Goal: Navigation & Orientation: Understand site structure

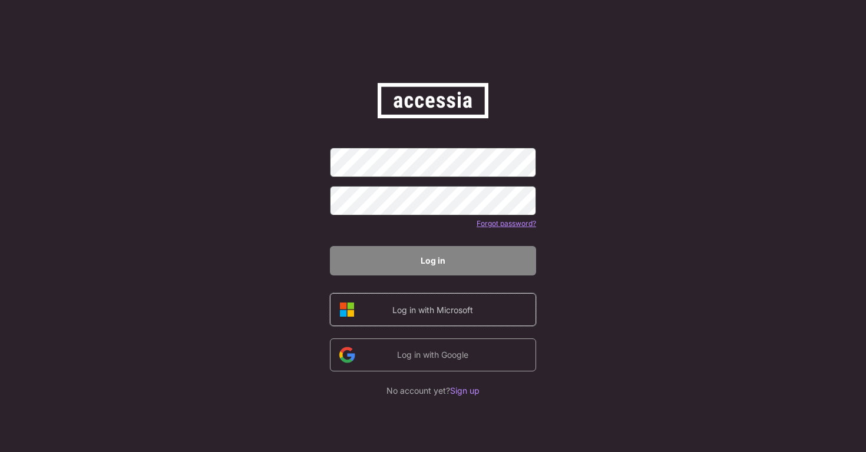
click at [425, 306] on div "Log in with Microsoft" at bounding box center [433, 310] width 100 height 12
click at [468, 362] on div "Log in with Google" at bounding box center [433, 356] width 100 height 14
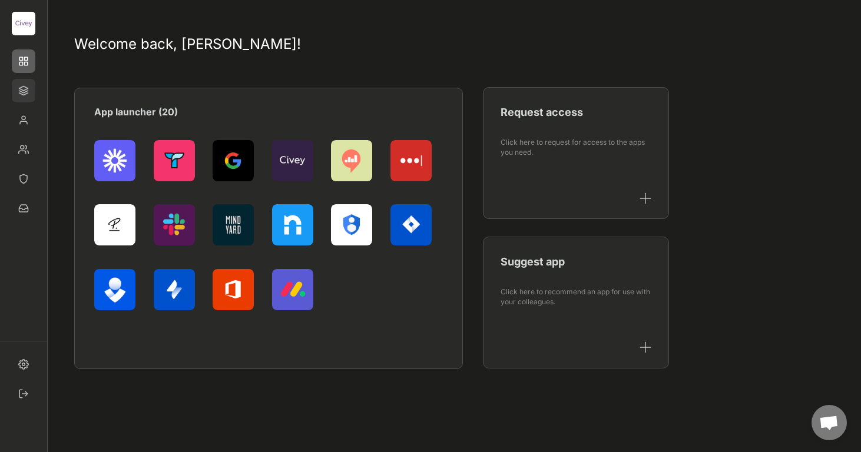
click at [22, 91] on img at bounding box center [24, 91] width 24 height 24
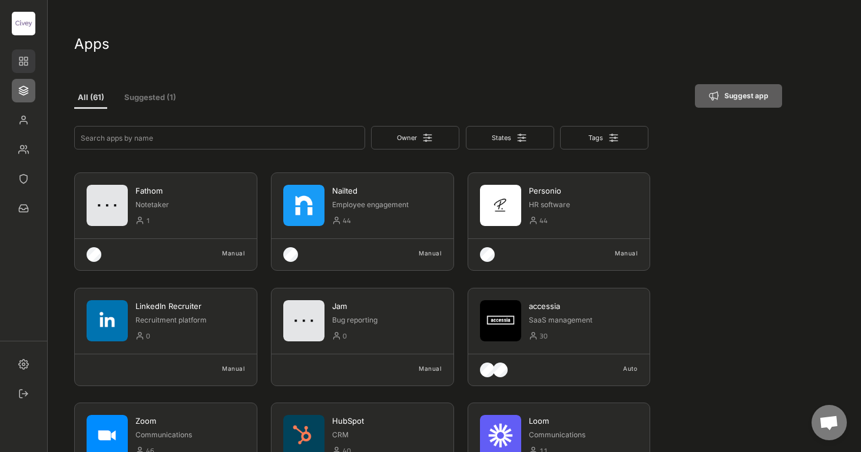
click at [28, 62] on img at bounding box center [24, 61] width 24 height 24
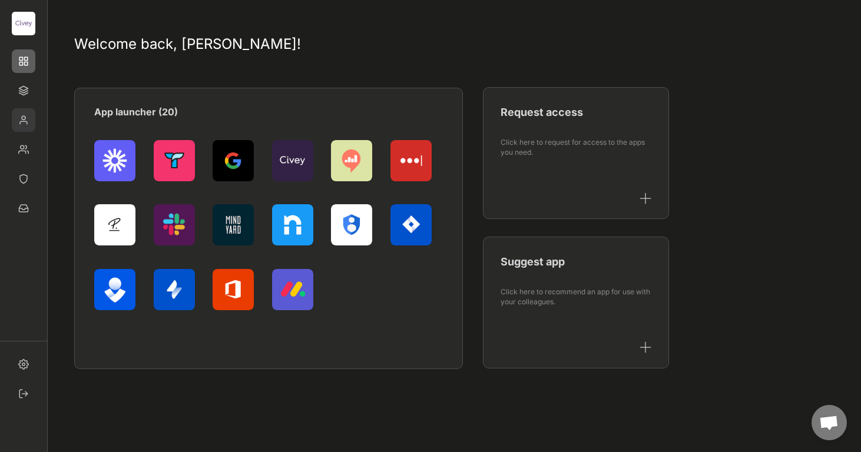
click at [22, 125] on img at bounding box center [24, 120] width 24 height 24
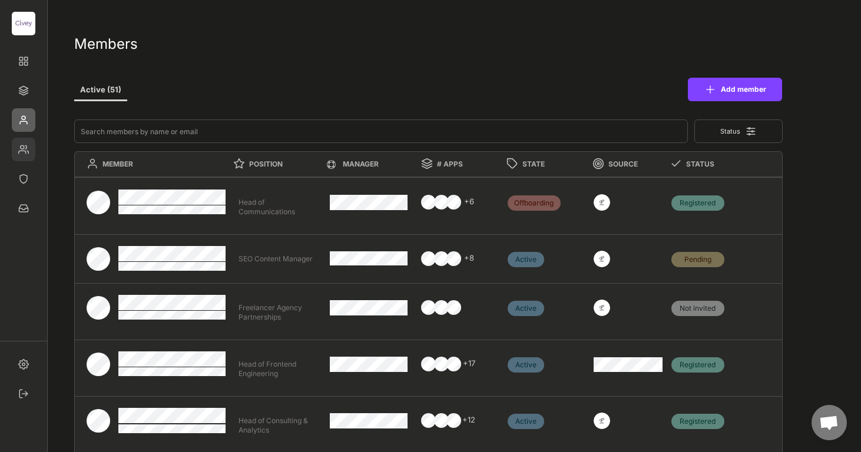
click at [21, 154] on img at bounding box center [24, 150] width 24 height 24
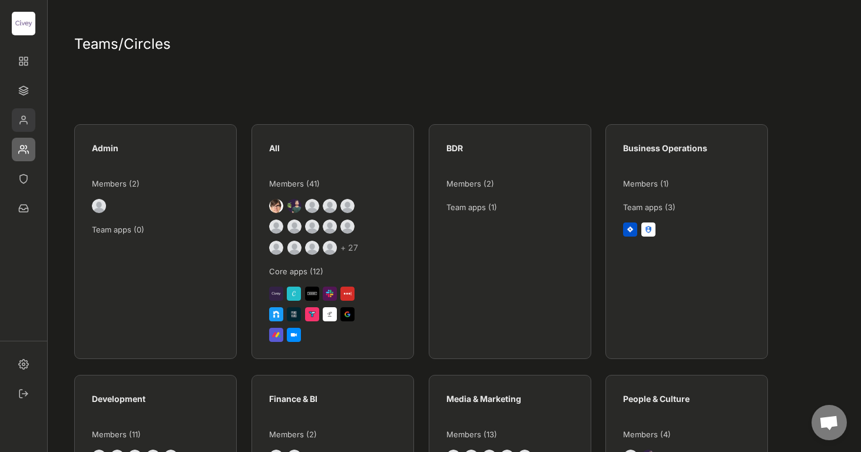
click at [26, 126] on img at bounding box center [24, 120] width 24 height 24
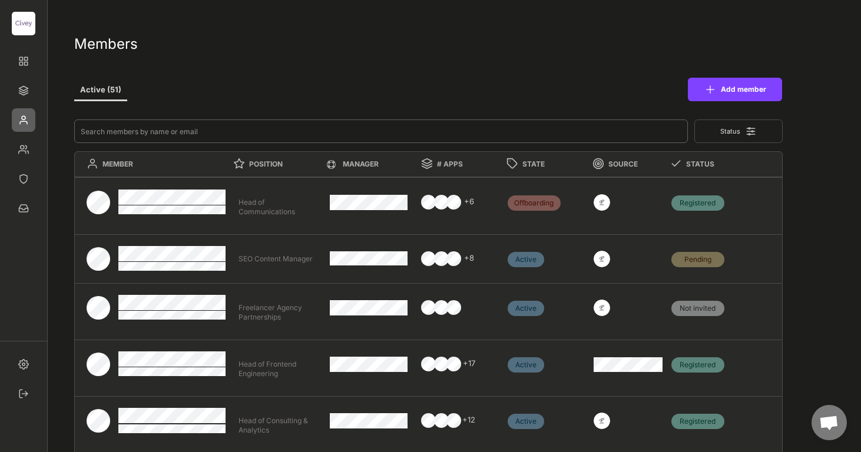
click at [214, 122] on input "input" at bounding box center [381, 132] width 614 height 24
type input "m"
type textarea "Lead Administrative Manager"
type textarea "CEO"
type textarea "Senior Editor"
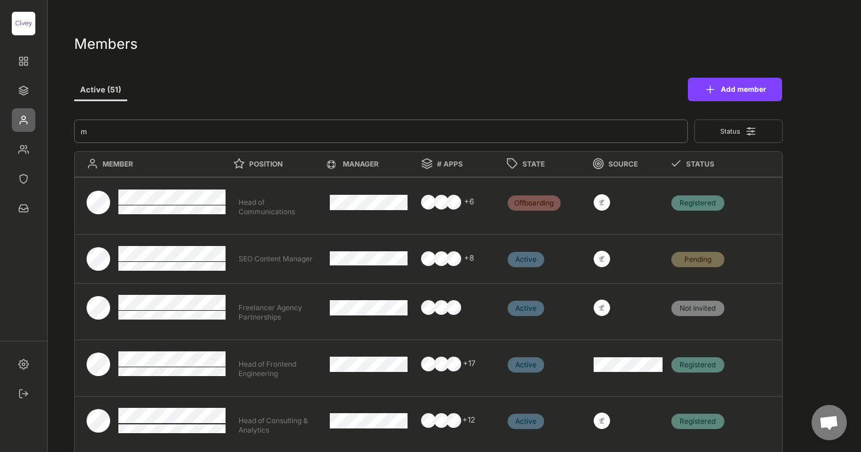
type textarea "Lead Director Sales Politik"
type textarea "Junior Finance Operations Manager"
type textarea "Director Consulting & Analytics"
type textarea "Research Analyst"
type textarea "Freelancer Agency Partnerships"
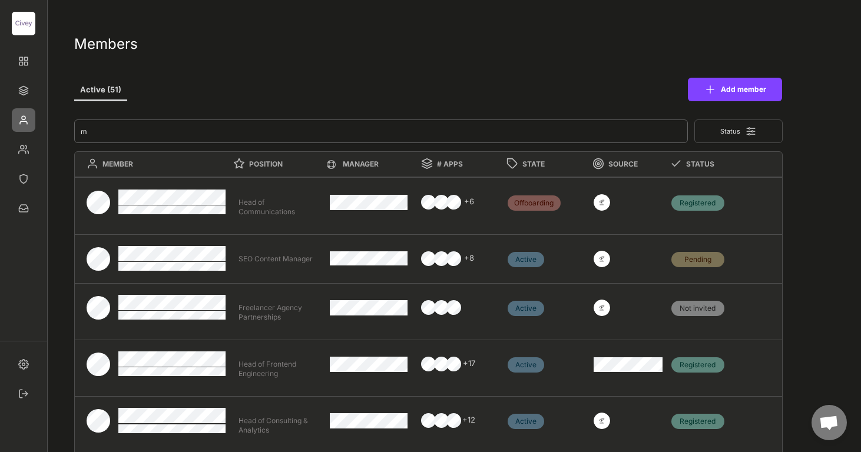
type textarea "Chief of Staff"
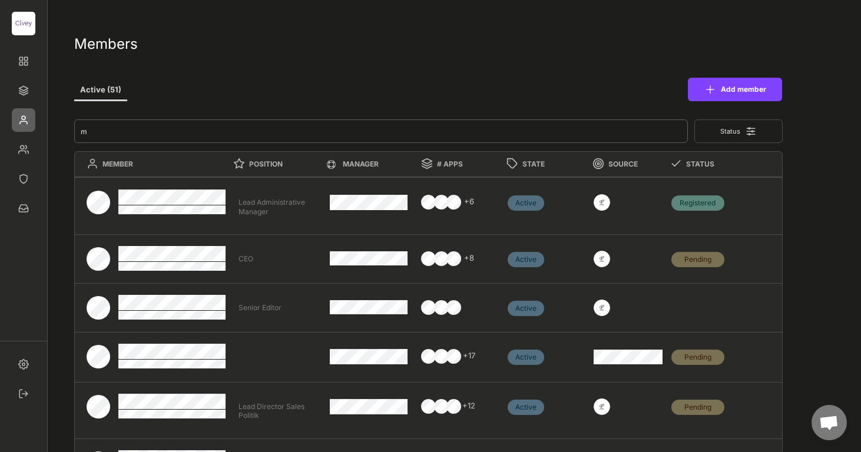
type input "ml"
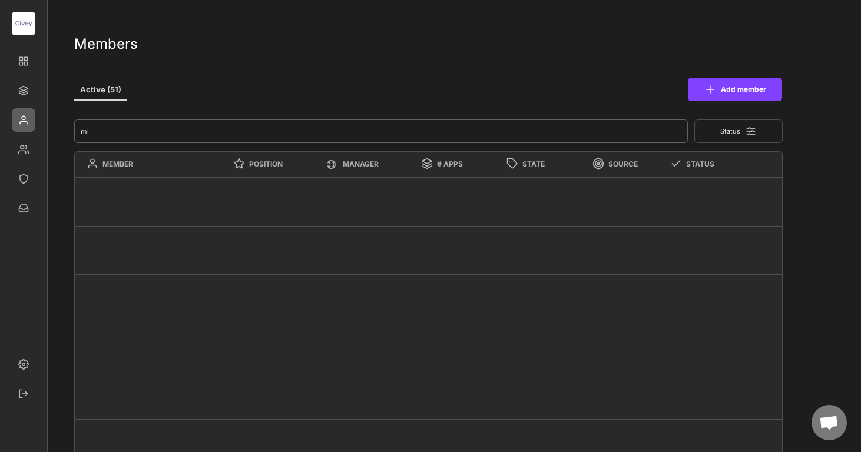
type input "m"
type textarea "Lead Administrative Manager"
type textarea "CEO"
type textarea "Senior Editor"
type textarea "Lead Director Sales Politik"
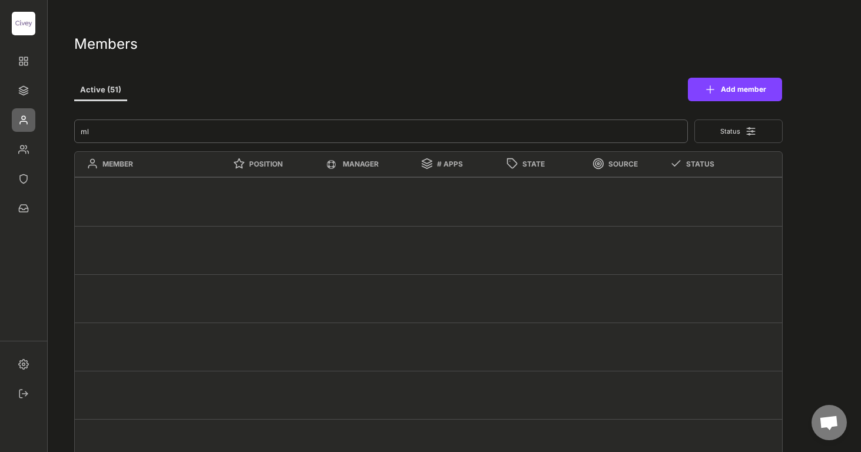
type textarea "Junior Finance Operations Manager"
type textarea "Director Consulting & Analytics"
type textarea "Research Analyst"
type textarea "Freelancer Agency Partnerships"
type textarea "Chief of Staff"
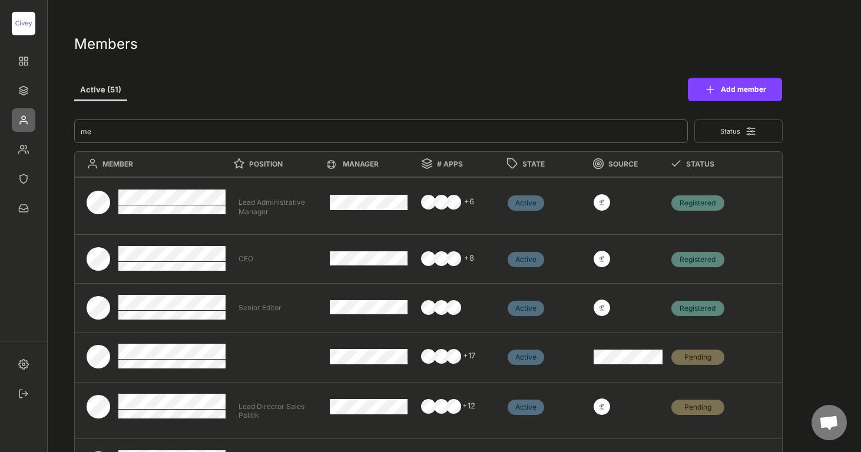
type input "mel"
type textarea "Junior Finance Operations Manager"
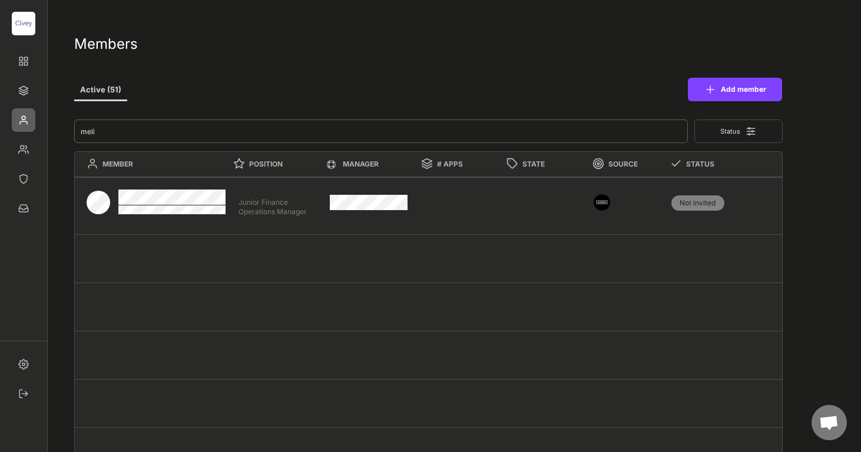
type input "meli"
click at [392, 216] on div at bounding box center [366, 202] width 91 height 49
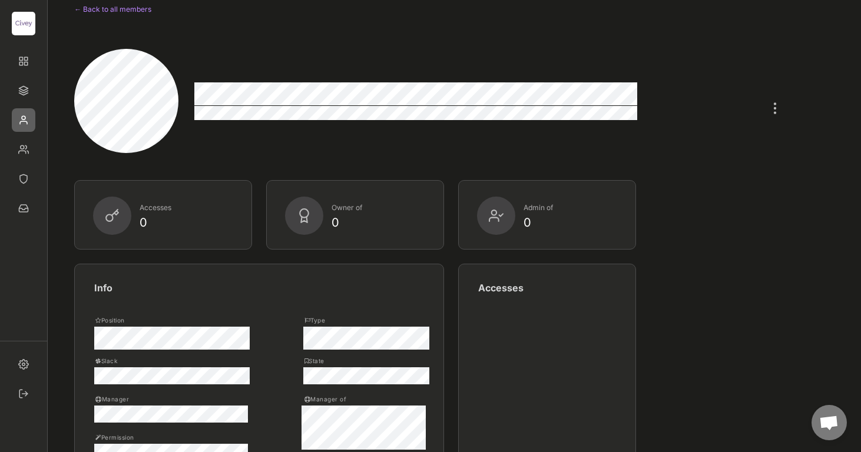
scroll to position [5, 0]
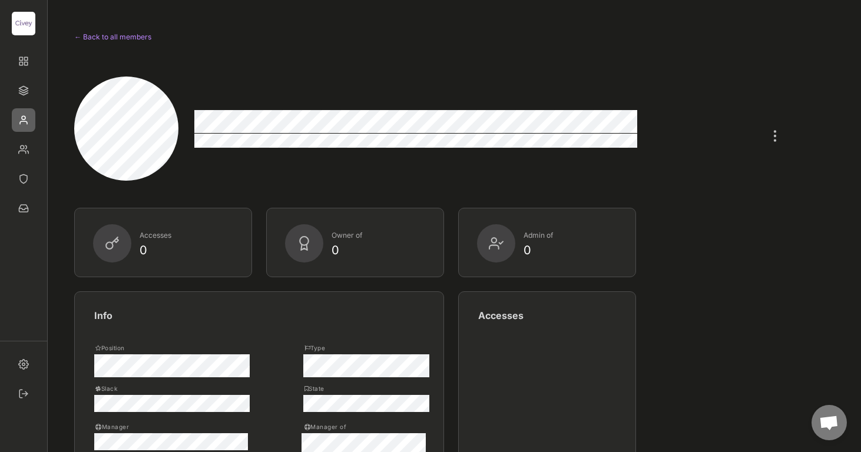
click at [28, 26] on img at bounding box center [24, 24] width 24 height 24
click at [26, 56] on img at bounding box center [24, 61] width 24 height 24
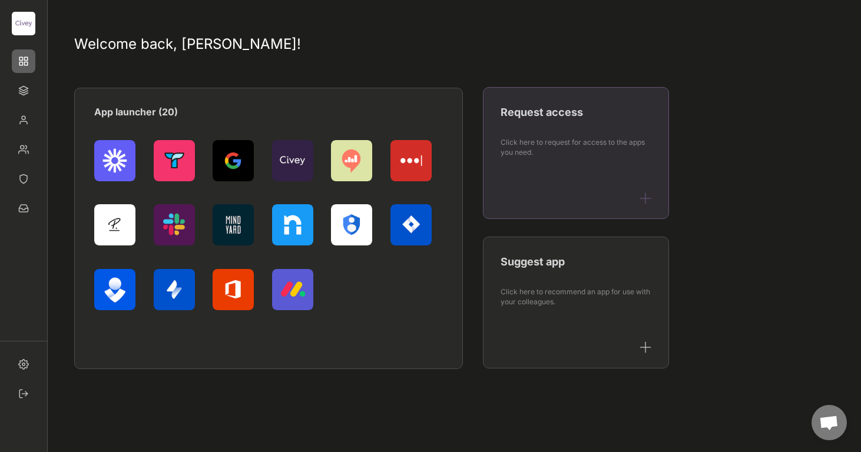
click at [575, 124] on div "Request access" at bounding box center [576, 121] width 151 height 32
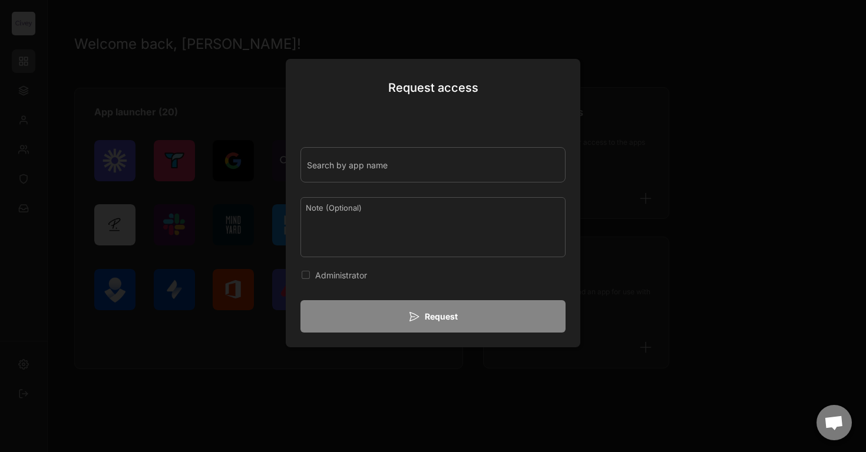
click at [669, 226] on div at bounding box center [433, 226] width 866 height 452
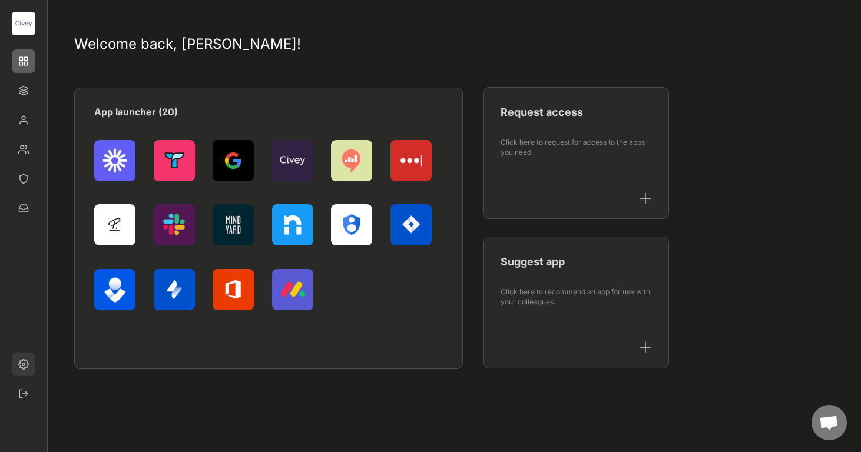
click at [16, 370] on img at bounding box center [24, 365] width 24 height 24
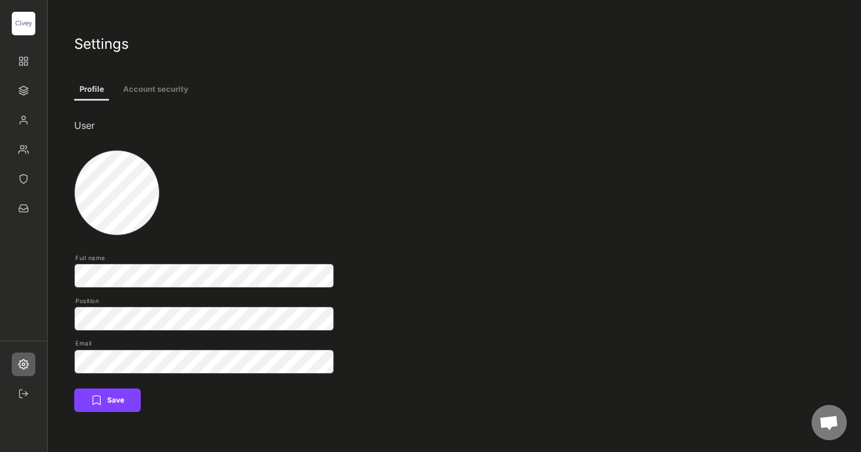
click at [165, 89] on button "Account security" at bounding box center [155, 89] width 75 height 21
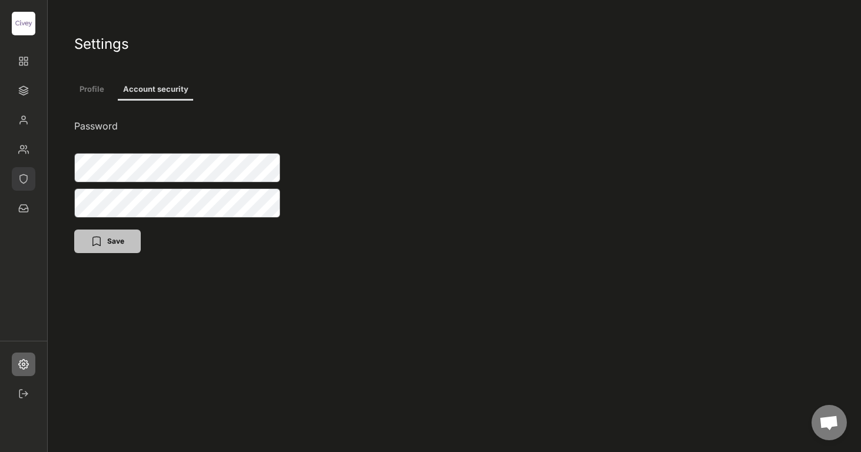
click at [28, 174] on img at bounding box center [24, 179] width 24 height 24
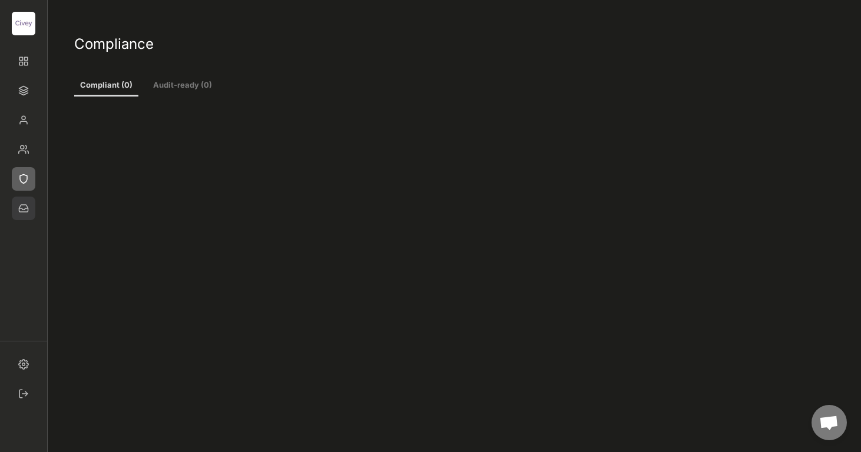
click at [26, 210] on img at bounding box center [24, 209] width 24 height 24
click at [28, 141] on img at bounding box center [24, 150] width 24 height 24
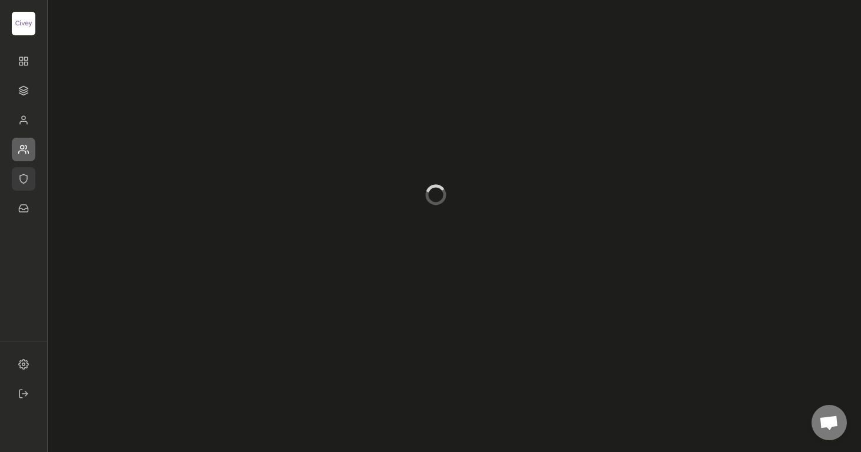
click at [24, 168] on img at bounding box center [24, 179] width 24 height 24
click at [25, 141] on img at bounding box center [24, 150] width 24 height 24
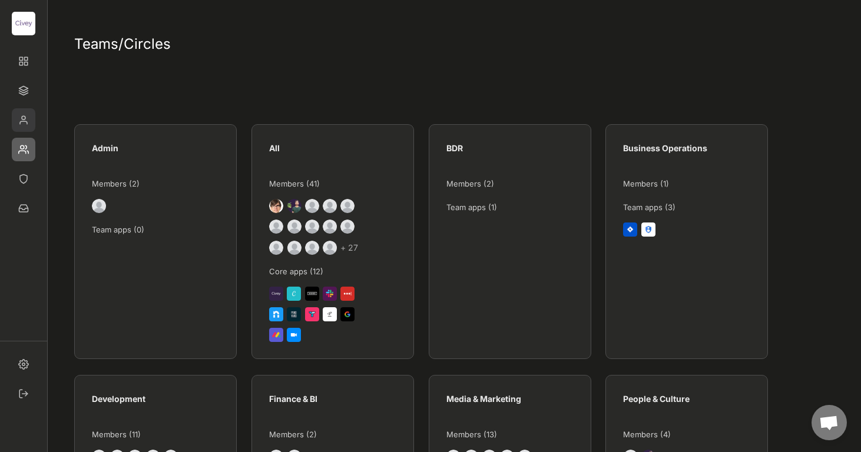
click at [24, 120] on img at bounding box center [24, 120] width 24 height 24
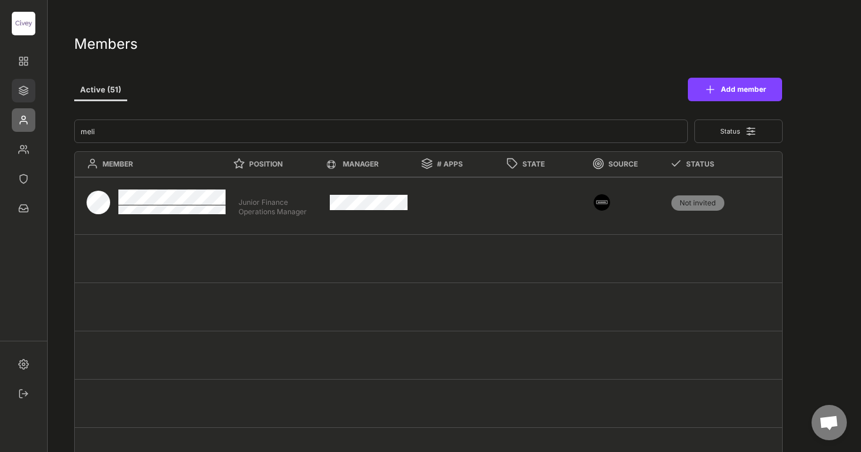
click at [25, 90] on img at bounding box center [24, 91] width 24 height 24
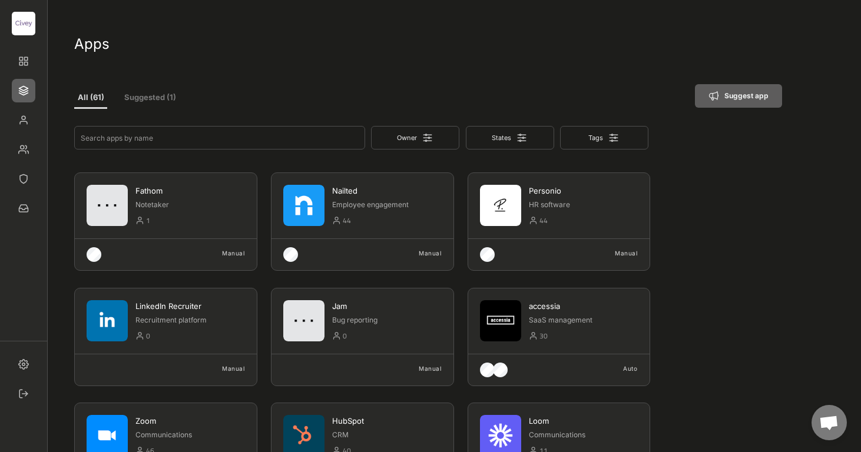
click at [155, 98] on button "Suggested (1)" at bounding box center [150, 98] width 68 height 21
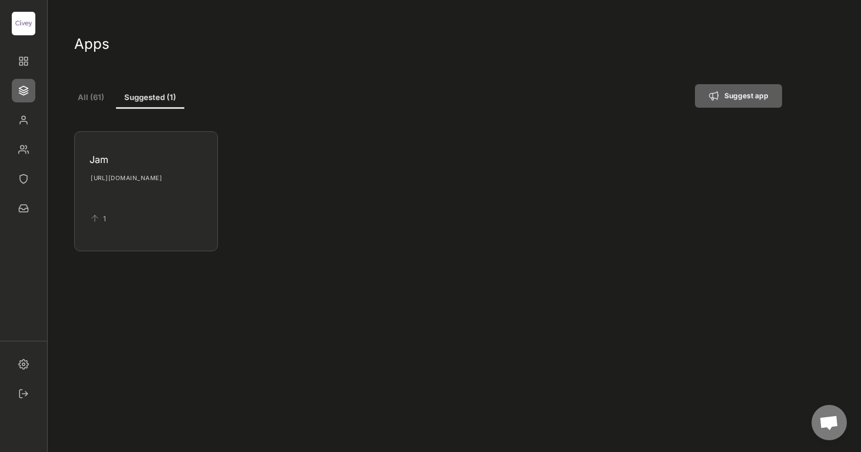
click at [104, 95] on button "All (61)" at bounding box center [90, 98] width 33 height 21
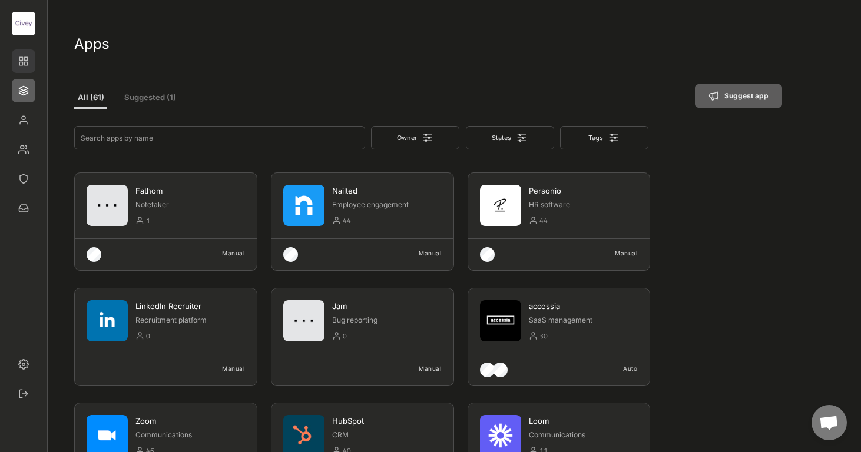
click at [26, 62] on img at bounding box center [24, 61] width 24 height 24
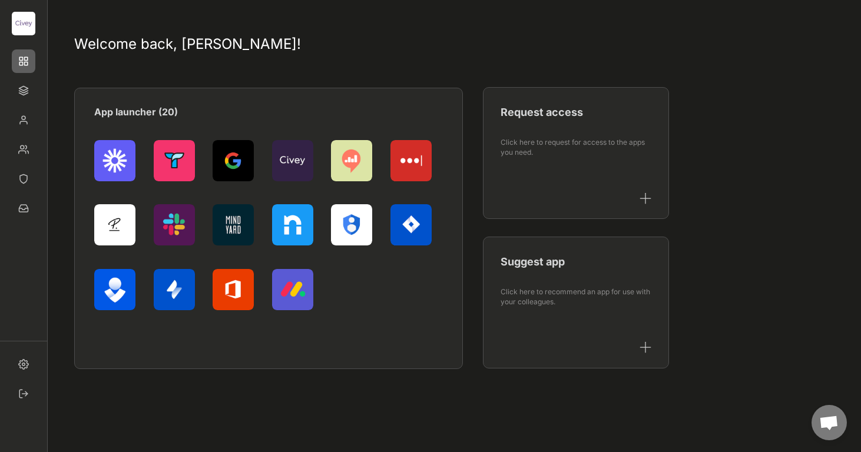
scroll to position [1, 0]
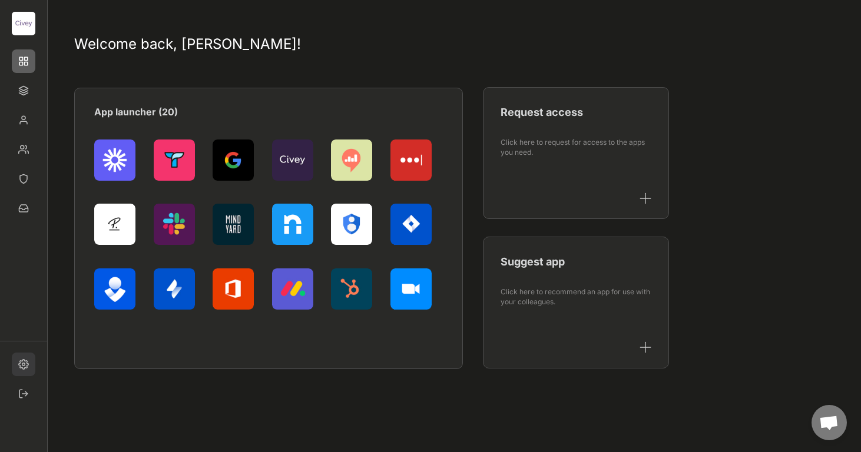
click at [31, 367] on img at bounding box center [24, 365] width 24 height 24
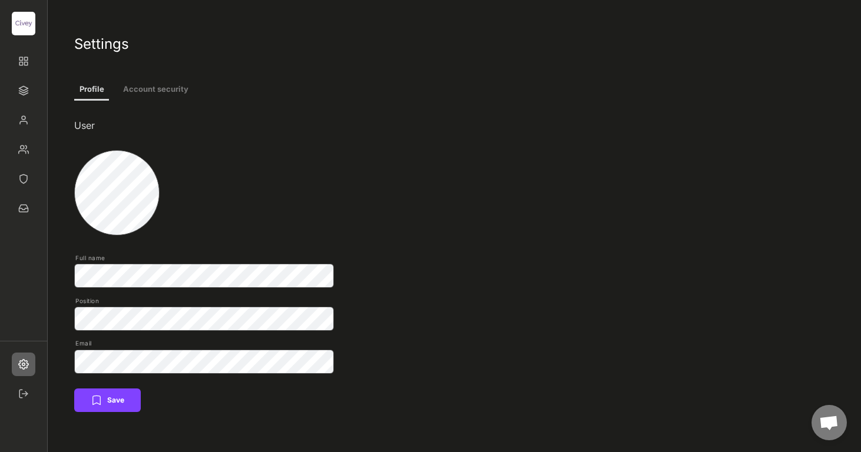
click at [23, 24] on img at bounding box center [24, 24] width 24 height 24
click at [29, 39] on div at bounding box center [23, 174] width 47 height 324
click at [26, 59] on img at bounding box center [24, 61] width 24 height 24
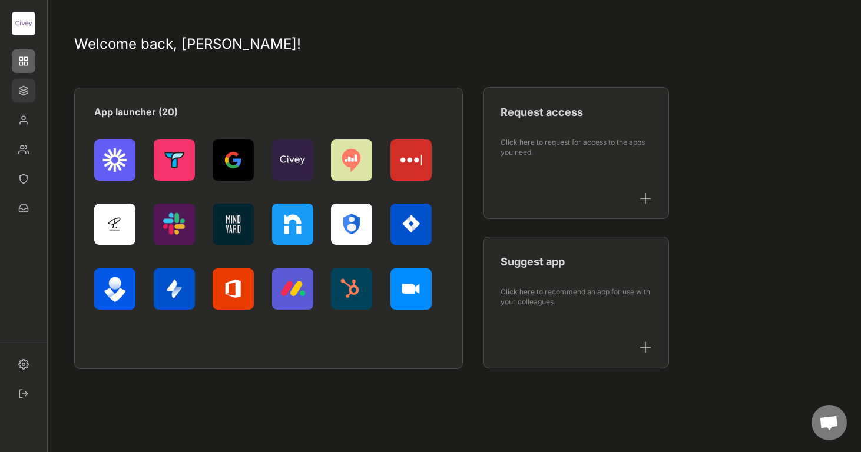
click at [23, 84] on img at bounding box center [24, 91] width 24 height 24
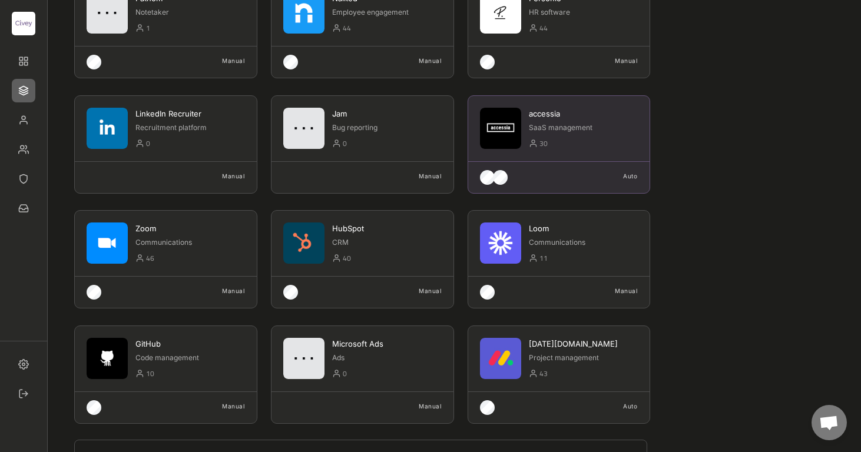
scroll to position [236, 0]
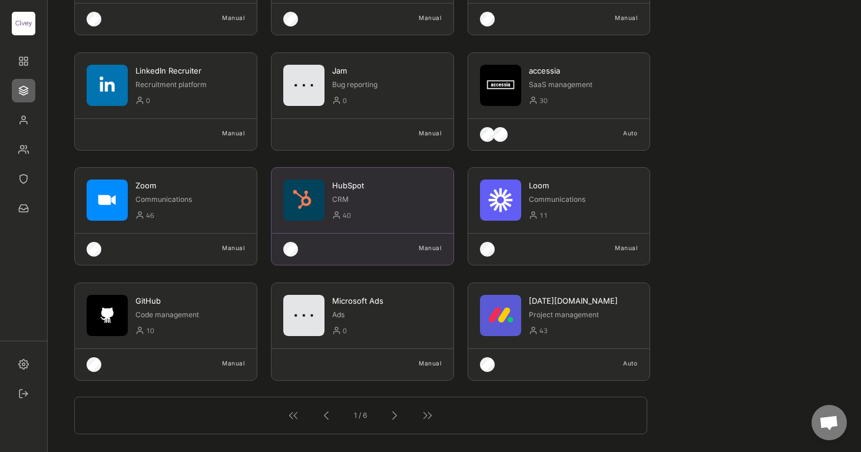
click at [423, 231] on div "HubSpot CRM 40 Manual" at bounding box center [362, 216] width 183 height 98
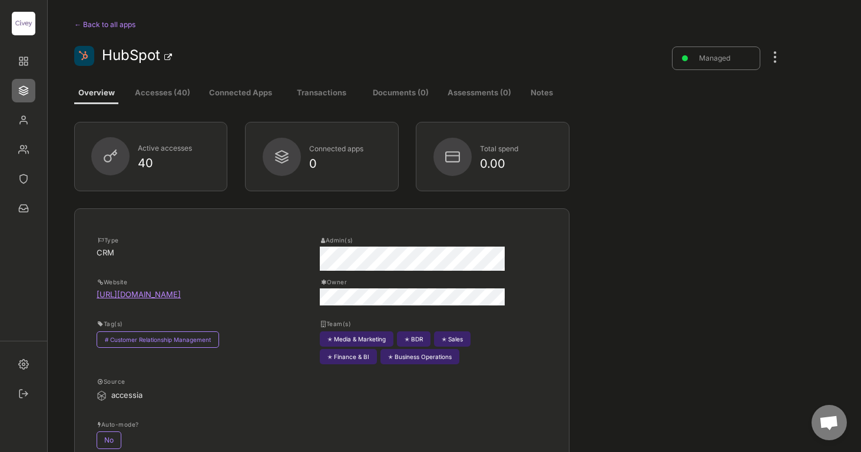
click at [156, 94] on button "Accesses (40)" at bounding box center [162, 93] width 68 height 21
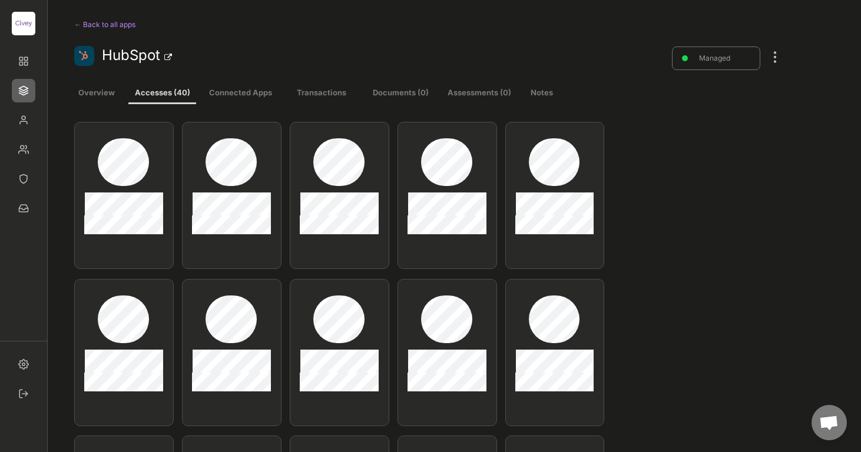
click at [107, 93] on button "Overview" at bounding box center [96, 93] width 44 height 21
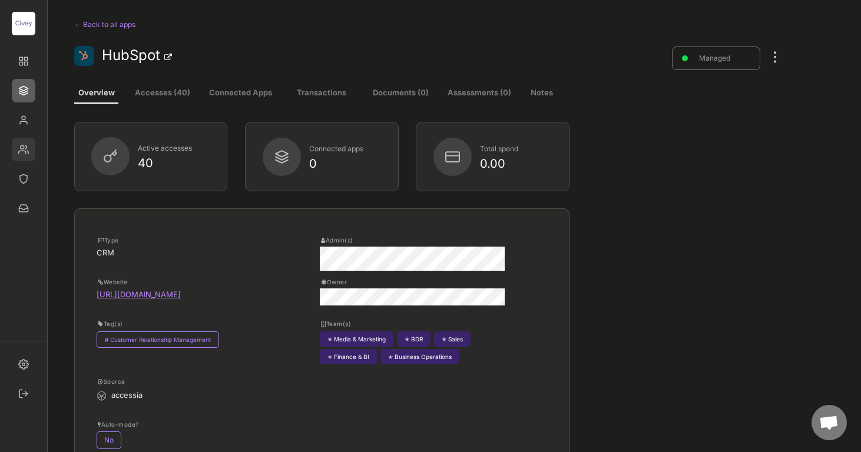
click at [26, 143] on img at bounding box center [24, 150] width 24 height 24
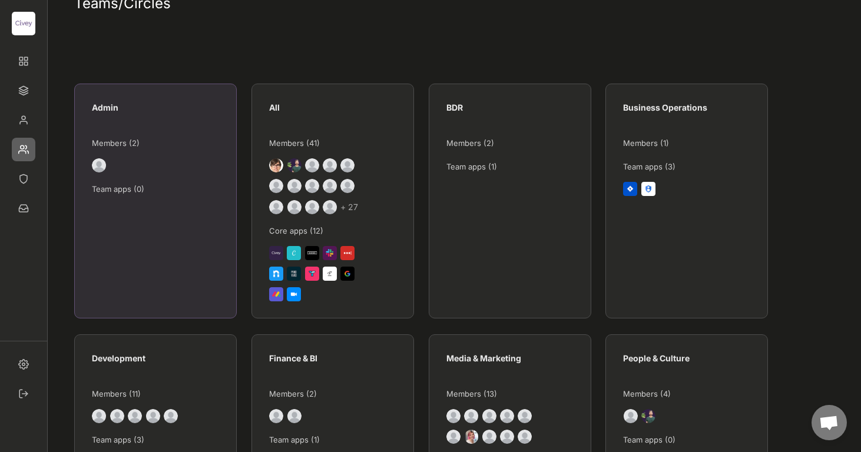
scroll to position [41, 0]
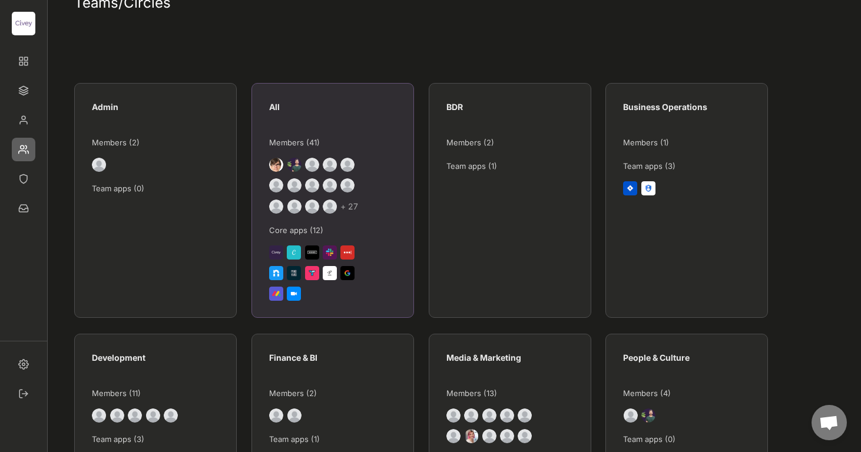
click at [312, 128] on div "All Members (41) + 27 Core apps (12)" at bounding box center [320, 202] width 102 height 206
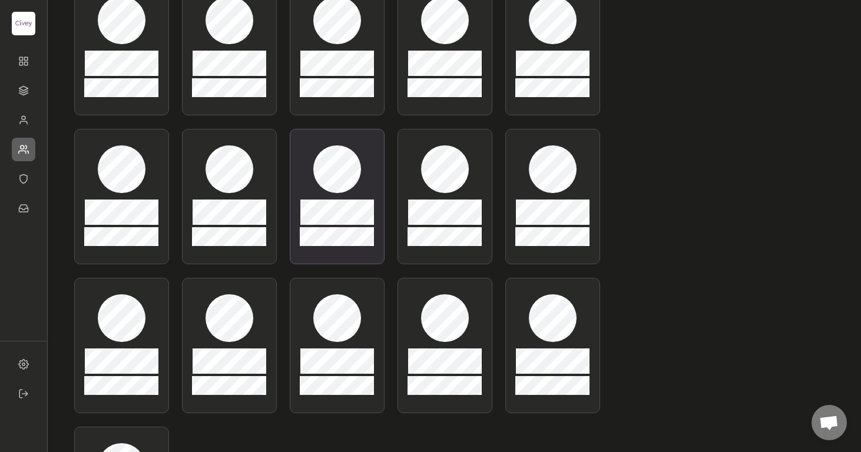
scroll to position [1381, 0]
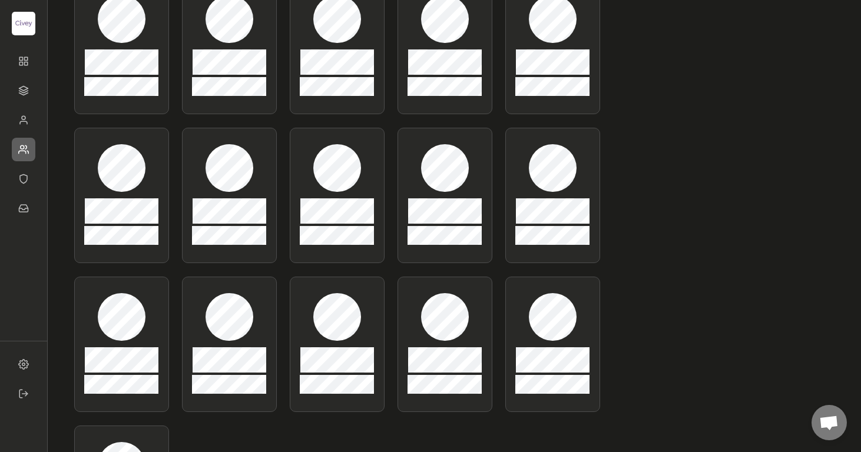
click at [19, 151] on img at bounding box center [24, 150] width 24 height 24
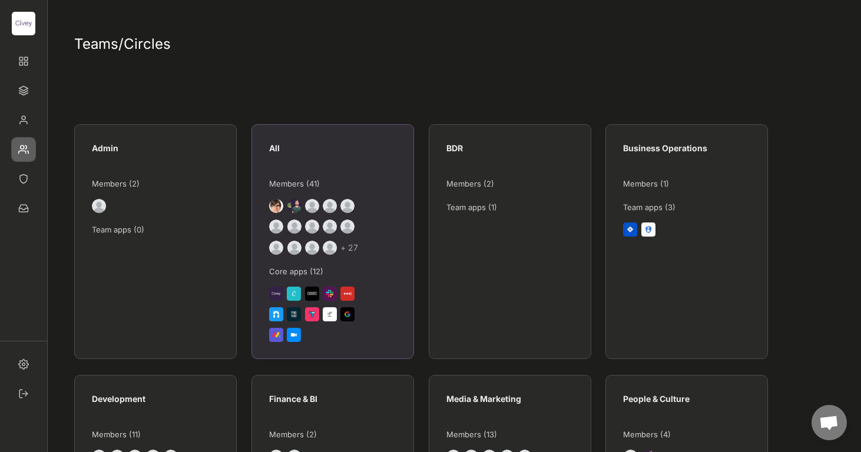
click at [315, 172] on div "All Members (41) + 27 Core apps (12)" at bounding box center [320, 243] width 102 height 206
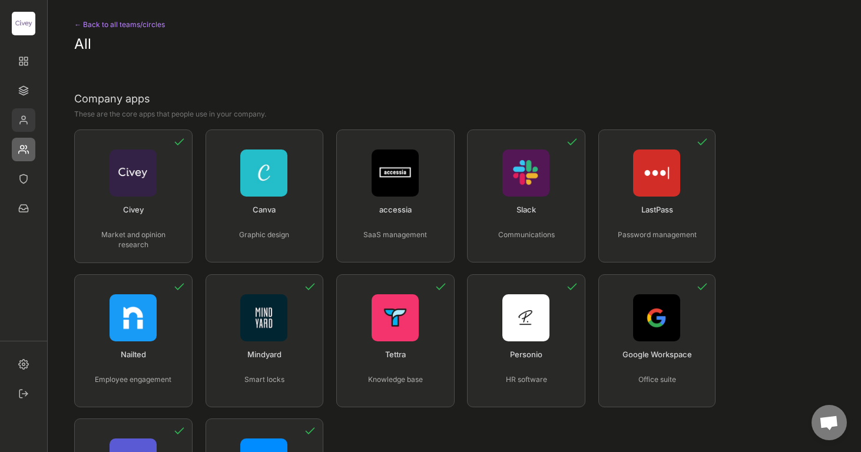
click at [22, 121] on img at bounding box center [24, 120] width 24 height 24
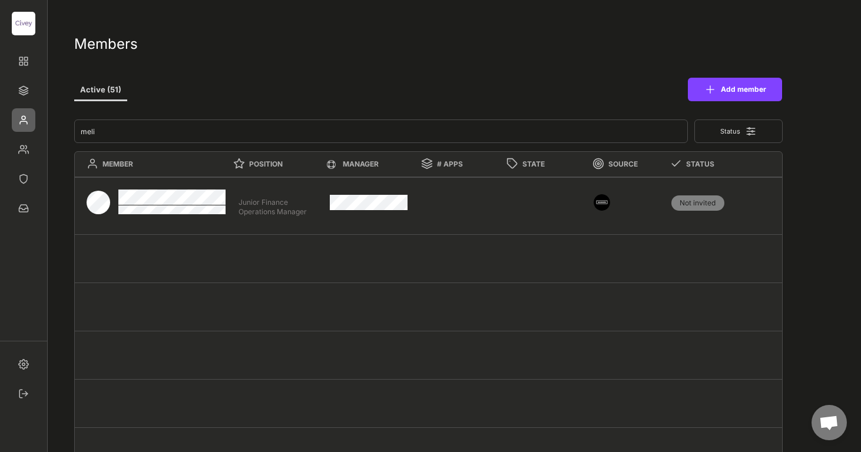
click at [602, 204] on img at bounding box center [602, 202] width 16 height 16
click at [475, 203] on div "+6" at bounding box center [459, 202] width 76 height 15
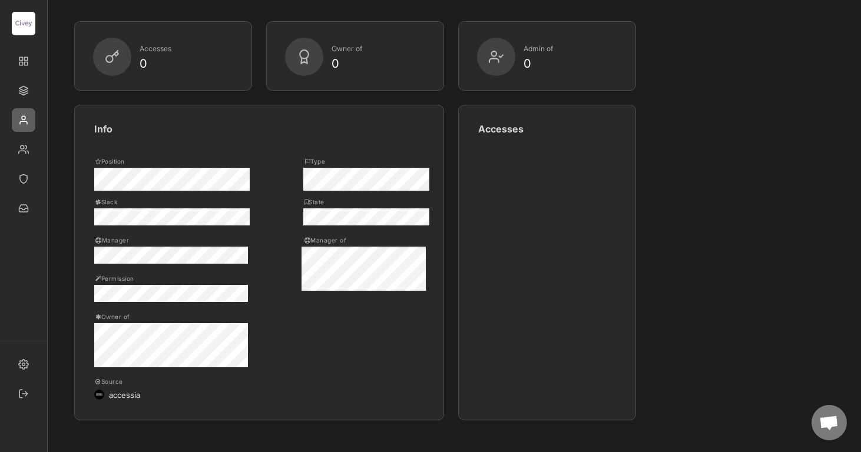
scroll to position [197, 0]
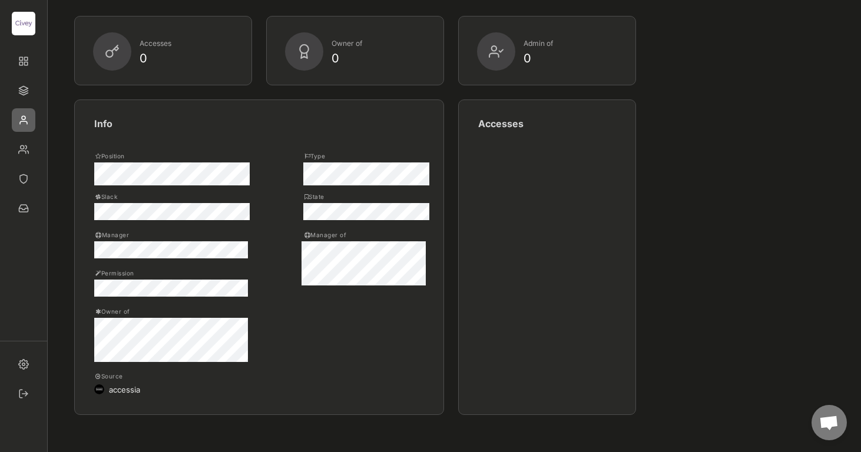
click at [151, 54] on div "0" at bounding box center [176, 58] width 72 height 12
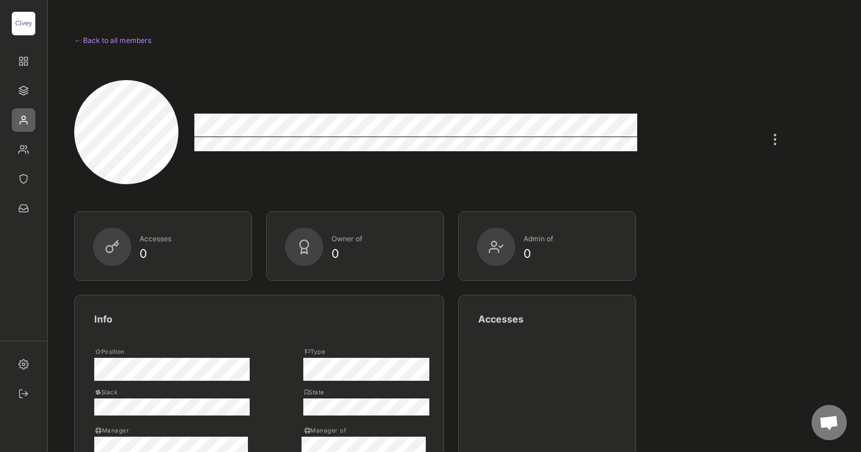
scroll to position [0, 0]
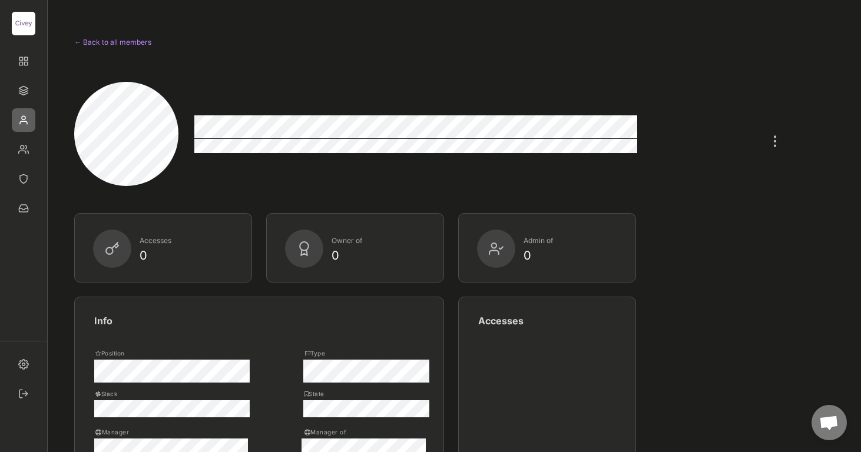
click at [771, 143] on div at bounding box center [774, 135] width 15 height 26
click at [28, 64] on img at bounding box center [24, 61] width 24 height 24
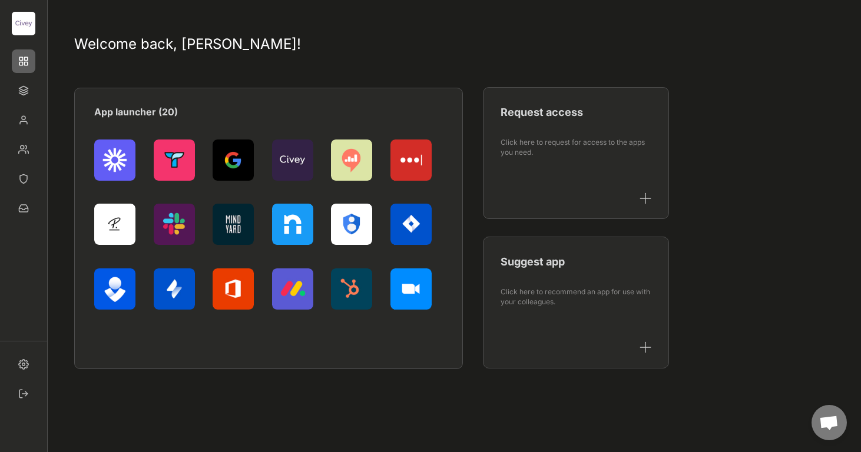
click at [26, 31] on img at bounding box center [24, 24] width 24 height 24
click at [24, 90] on img at bounding box center [24, 91] width 24 height 24
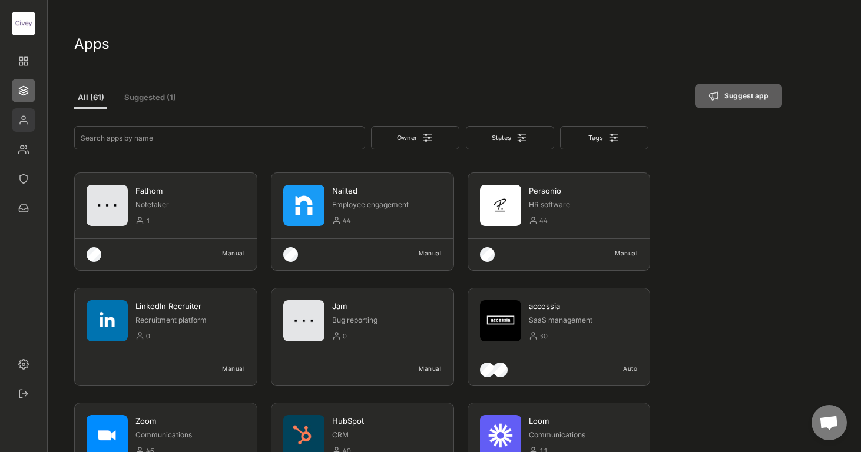
click at [24, 120] on img at bounding box center [24, 120] width 24 height 24
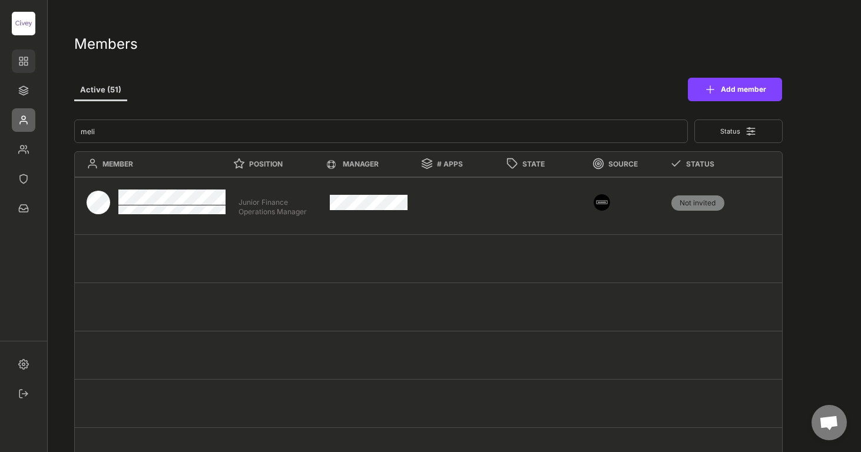
click at [25, 58] on img at bounding box center [24, 61] width 24 height 24
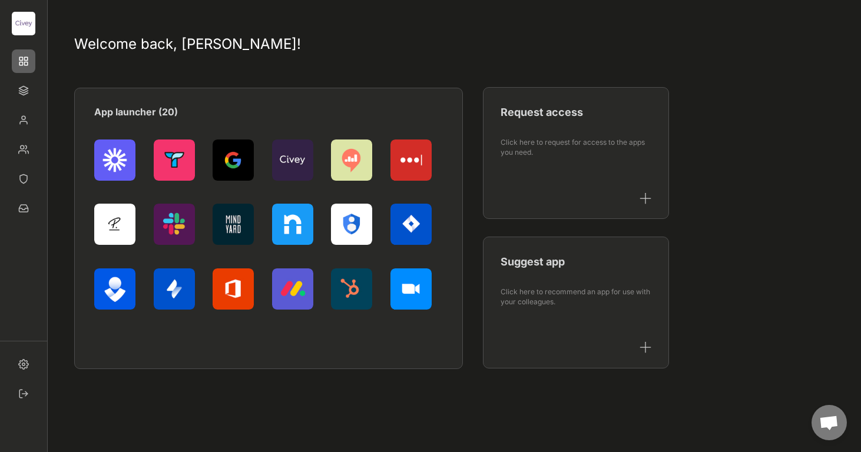
click at [19, 104] on div at bounding box center [23, 174] width 47 height 324
click at [28, 90] on img at bounding box center [24, 91] width 24 height 24
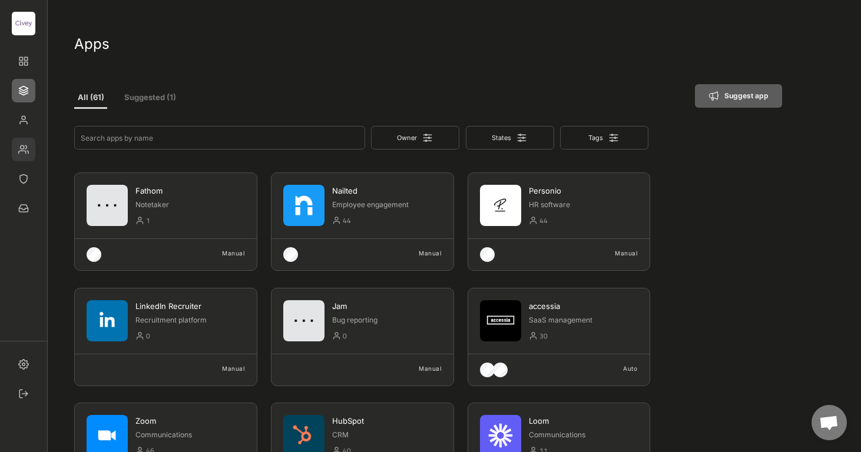
click at [22, 145] on img at bounding box center [24, 150] width 24 height 24
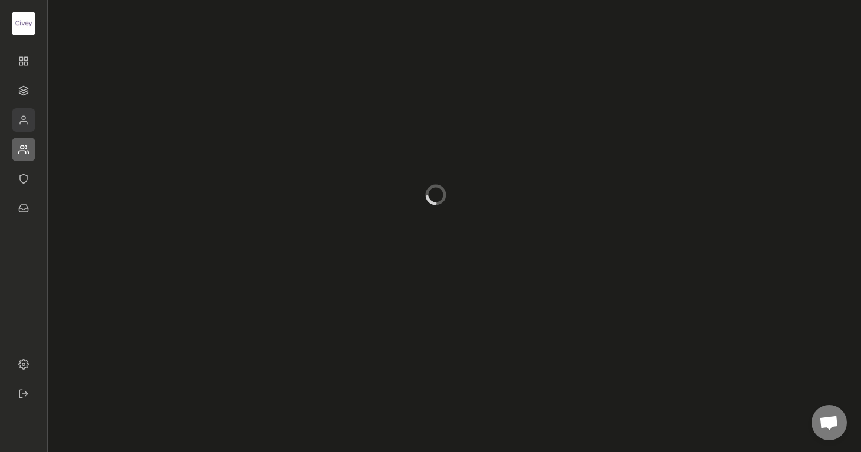
click at [22, 115] on img at bounding box center [24, 120] width 24 height 24
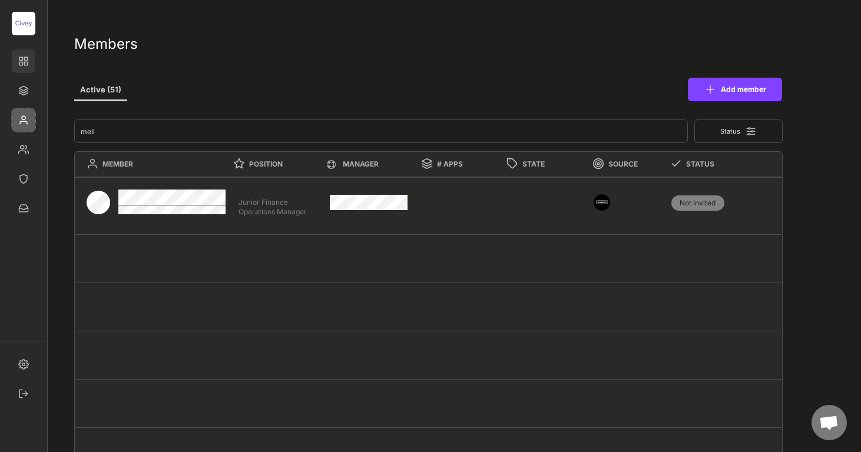
click at [28, 63] on img at bounding box center [24, 61] width 24 height 24
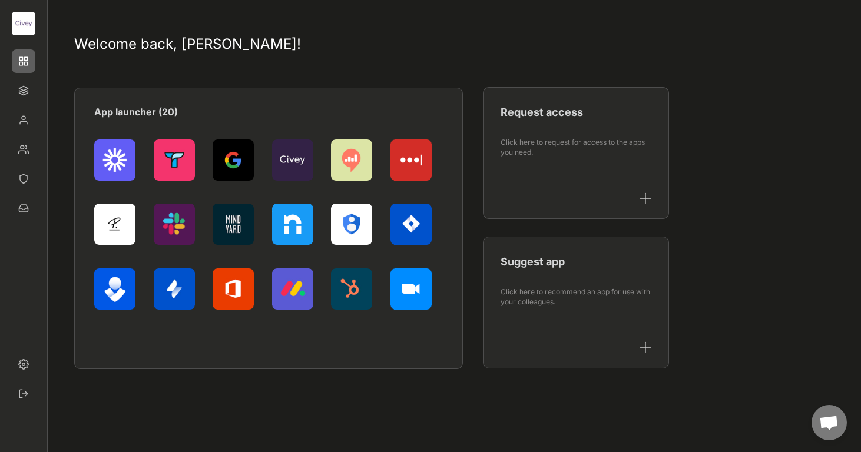
click at [25, 34] on img at bounding box center [24, 24] width 24 height 24
click at [26, 22] on img at bounding box center [24, 24] width 24 height 24
click at [27, 53] on img at bounding box center [24, 61] width 24 height 24
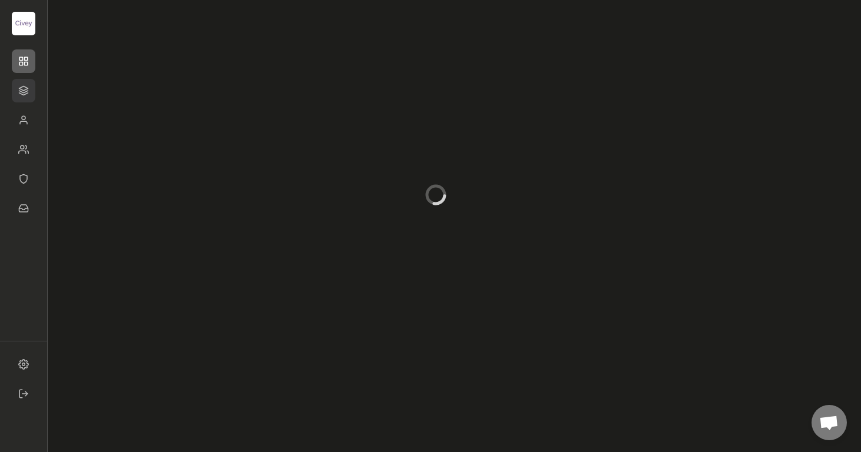
click at [28, 84] on img at bounding box center [24, 91] width 24 height 24
